Goal: Go to known website: Access a specific website the user already knows

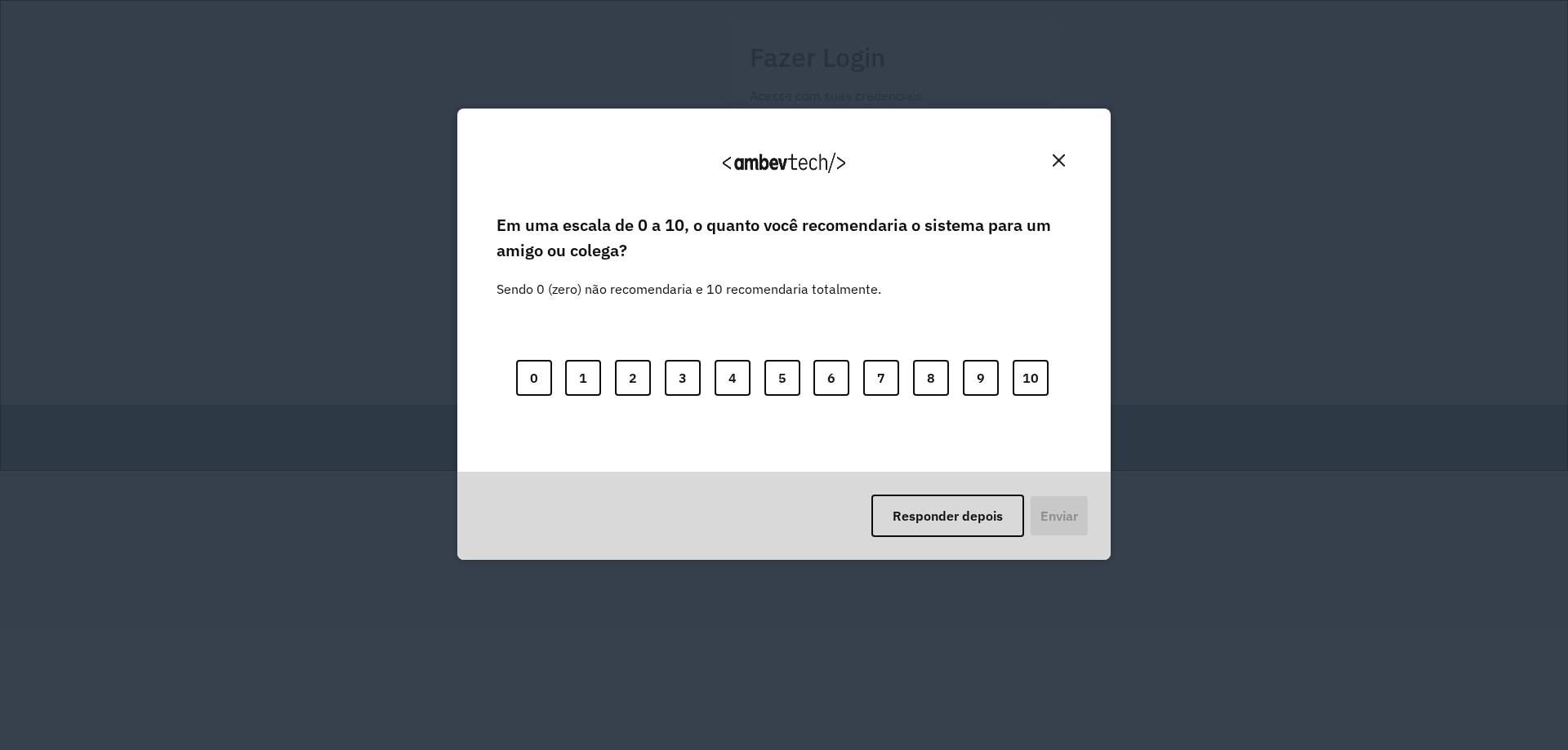
click at [1051, 172] on button "Close" at bounding box center [1059, 160] width 25 height 25
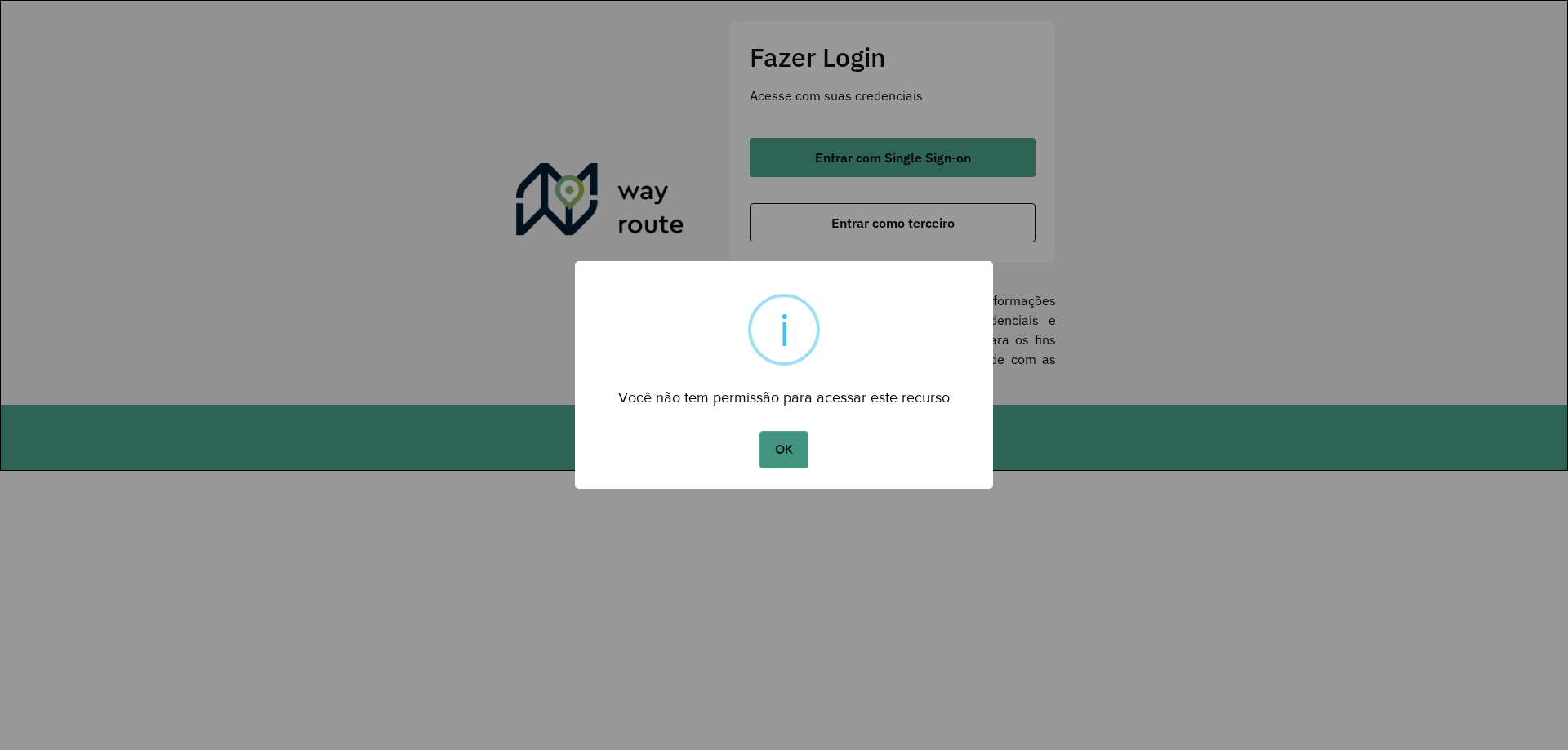
click at [768, 444] on button "OK" at bounding box center [783, 450] width 48 height 38
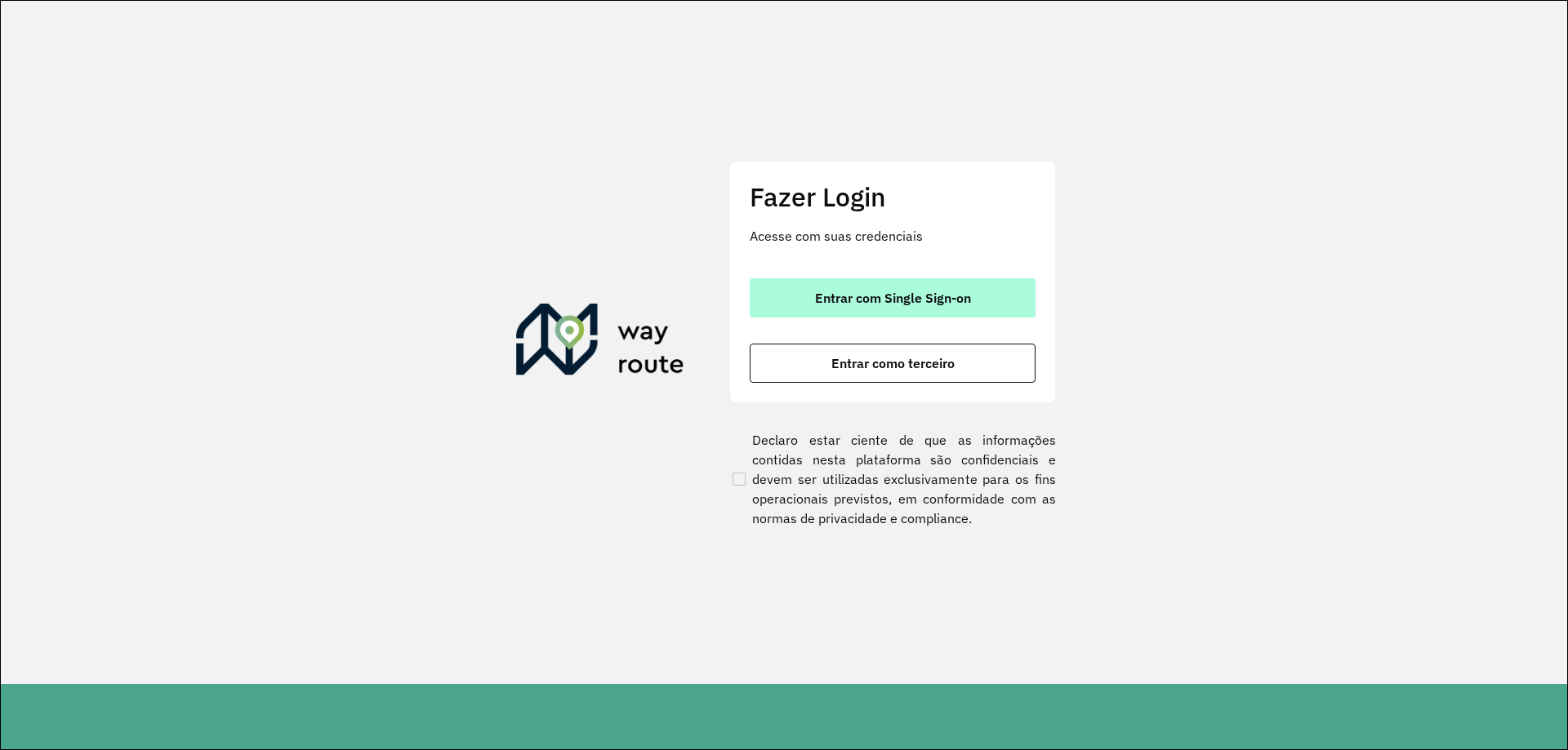
click at [849, 307] on button "Entrar com Single Sign-on" at bounding box center [893, 298] width 286 height 39
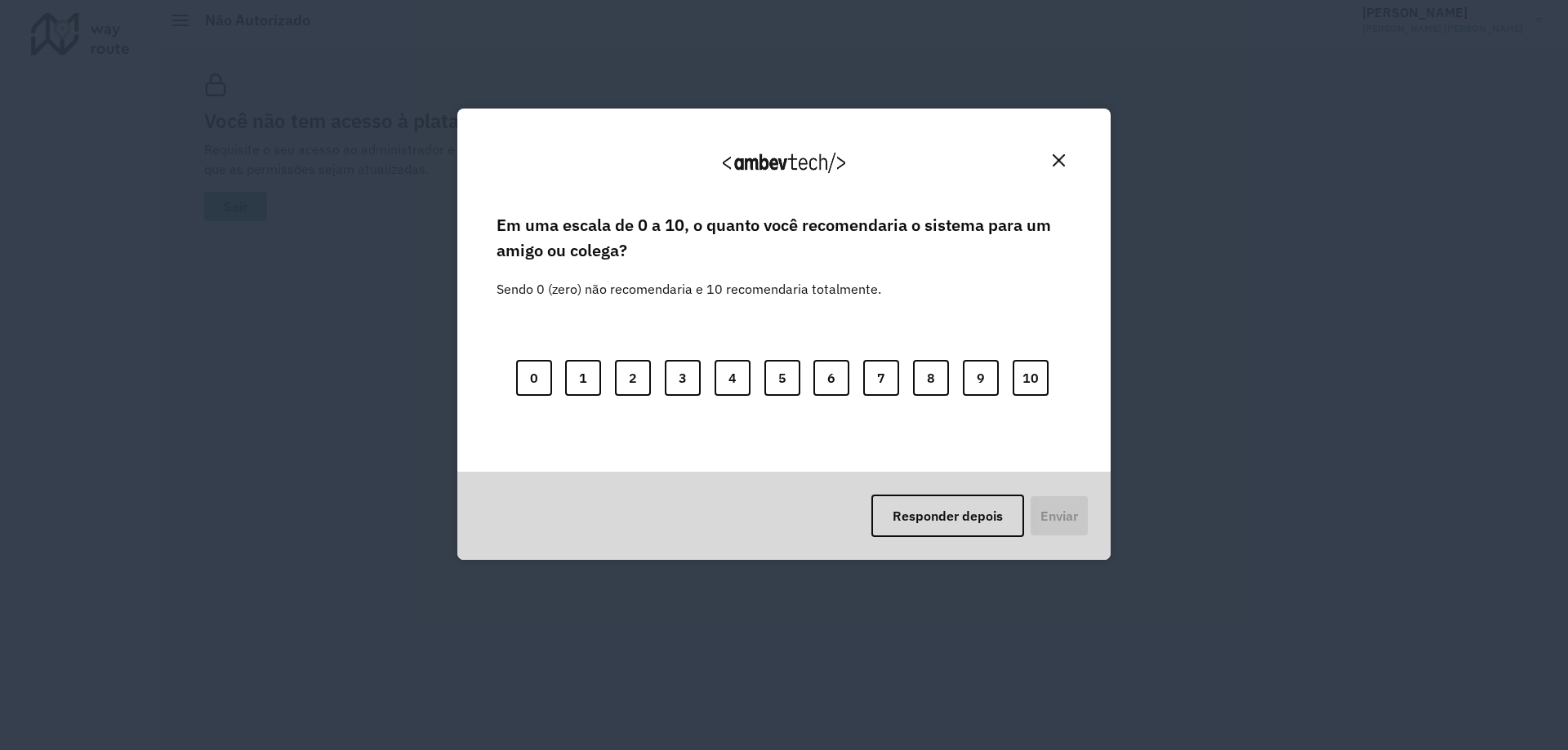
drag, startPoint x: 1062, startPoint y: 158, endPoint x: 1046, endPoint y: 148, distance: 18.9
click at [1060, 160] on img "Close" at bounding box center [1059, 160] width 12 height 12
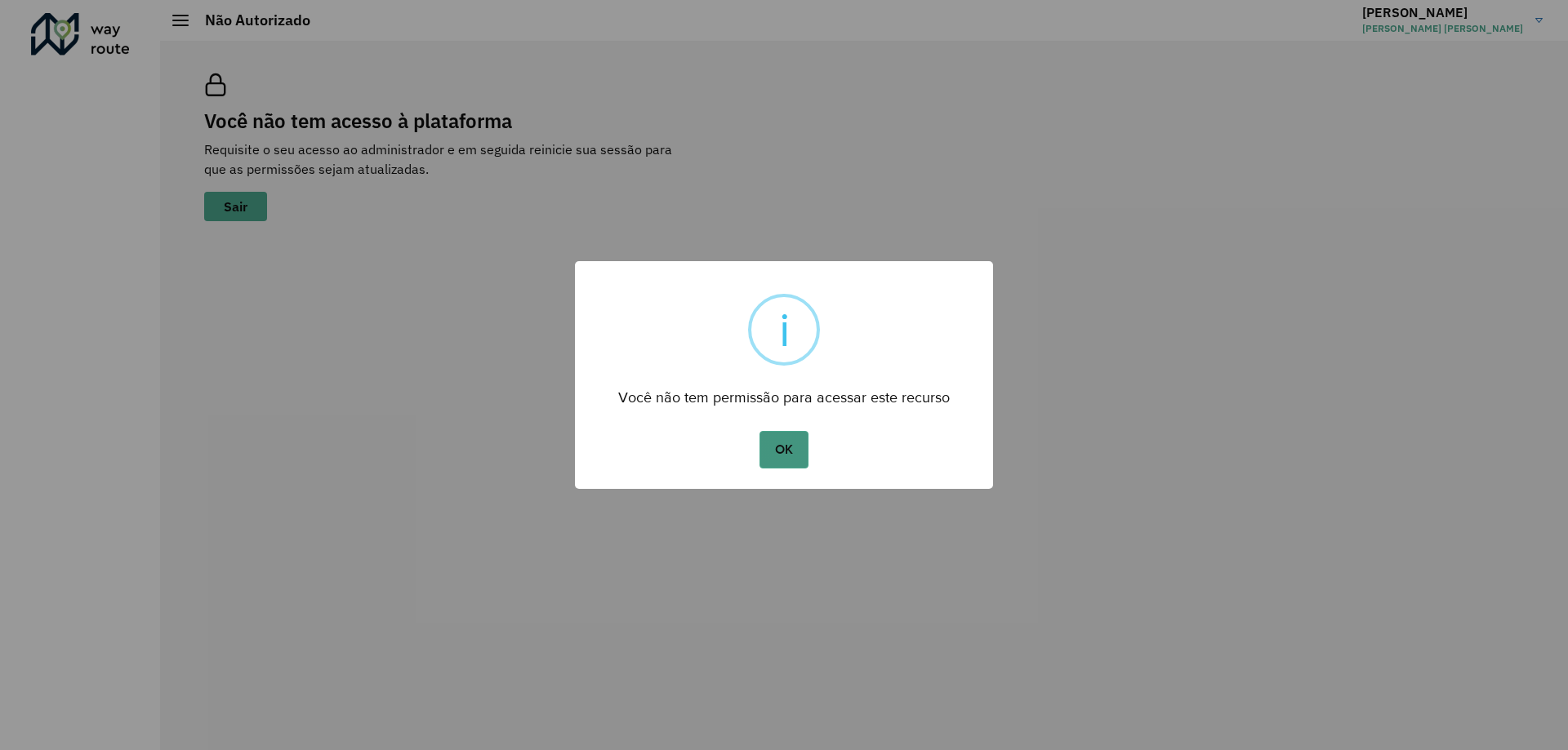
click at [796, 442] on button "OK" at bounding box center [783, 450] width 48 height 38
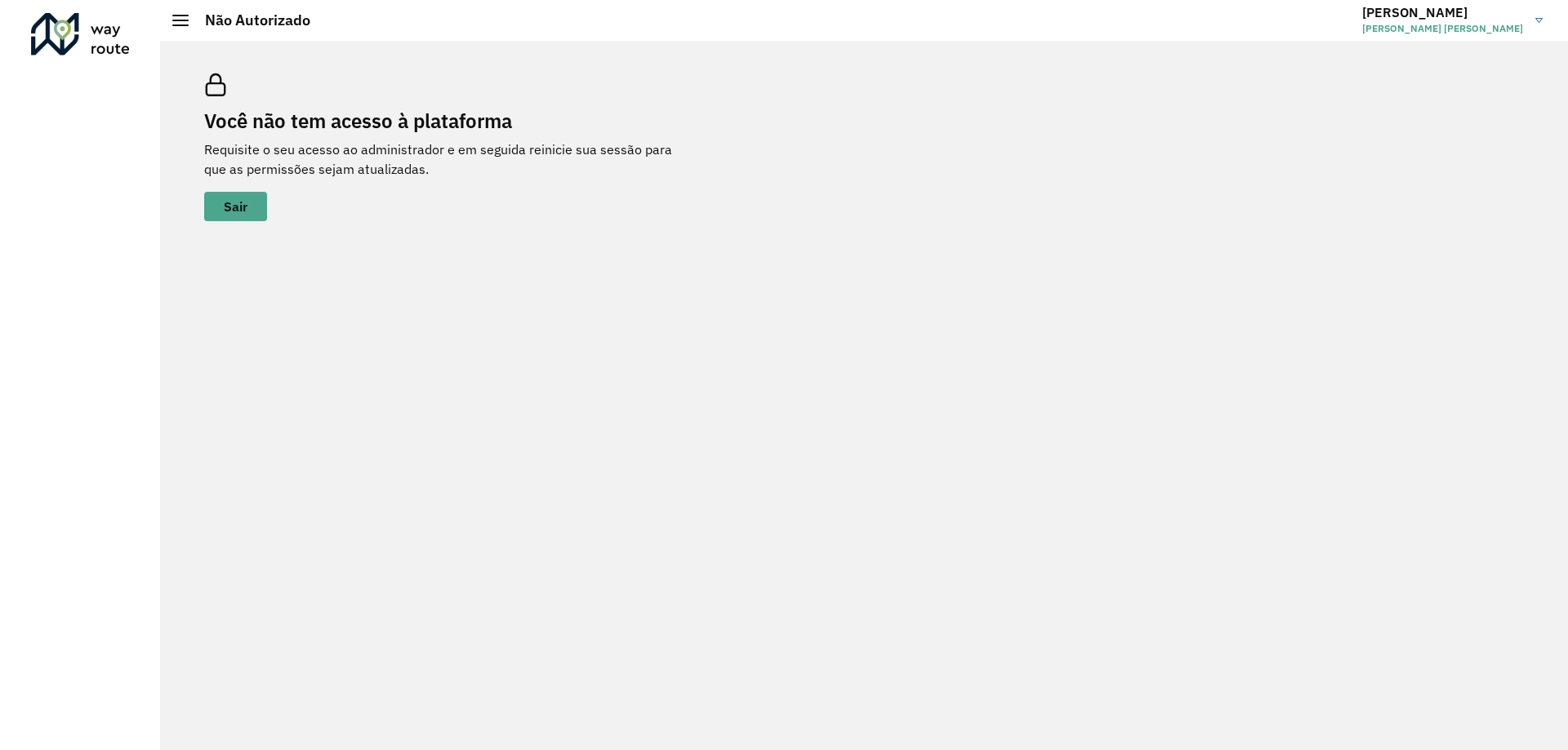
click at [1517, 20] on h3 "Marlon" at bounding box center [1442, 12] width 161 height 16
click at [1506, 135] on span at bounding box center [1515, 130] width 31 height 16
